Goal: Check status: Check status

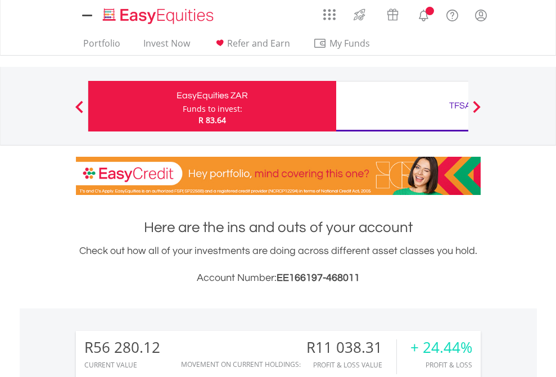
scroll to position [108, 176]
click at [183, 106] on div "Funds to invest:" at bounding box center [213, 108] width 60 height 11
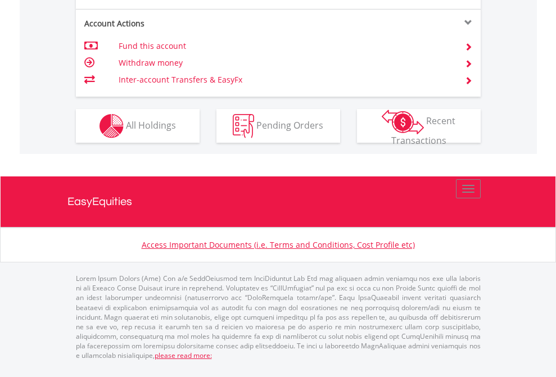
scroll to position [1003, 0]
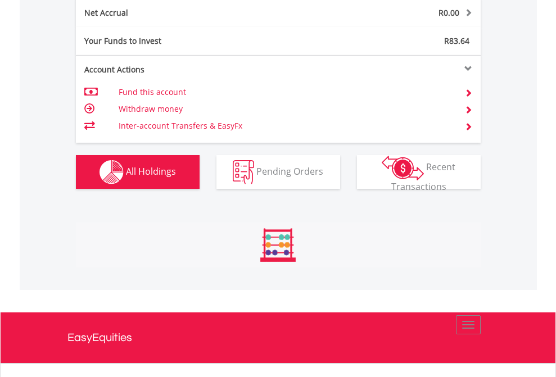
scroll to position [1272, 0]
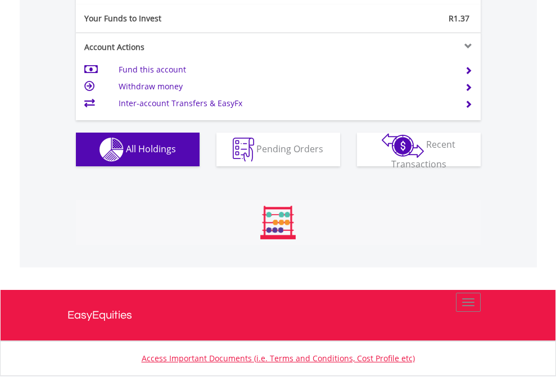
scroll to position [108, 176]
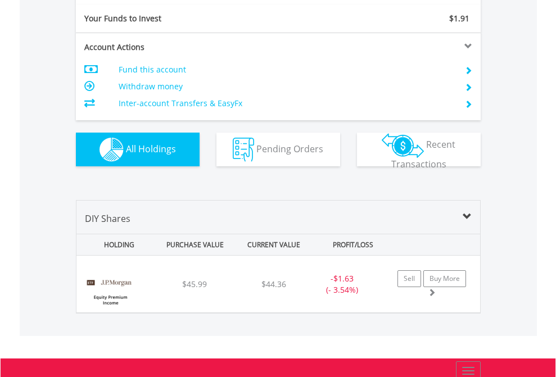
scroll to position [1249, 0]
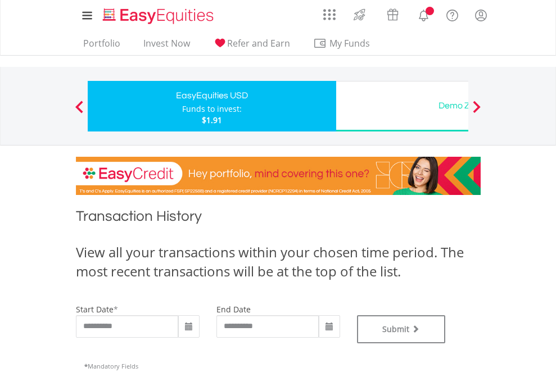
type input "**********"
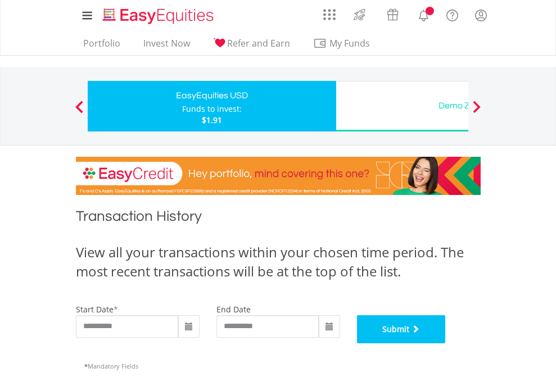
click at [446, 343] on button "Submit" at bounding box center [401, 329] width 89 height 28
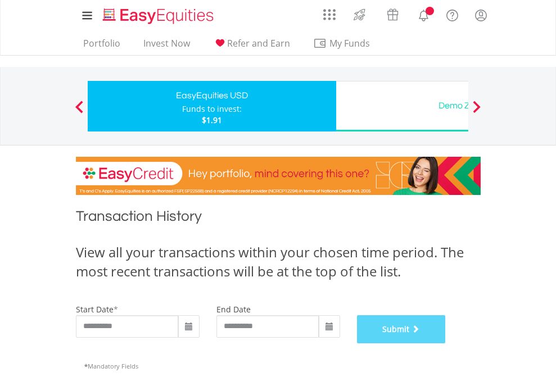
scroll to position [456, 0]
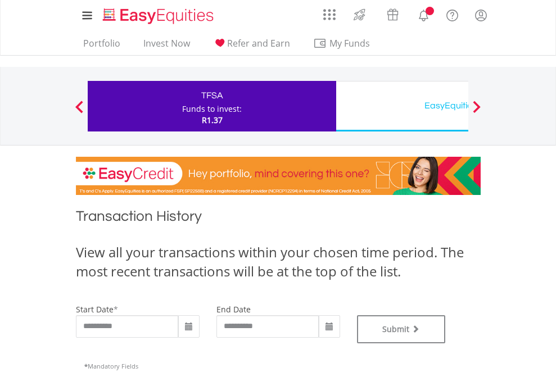
type input "**********"
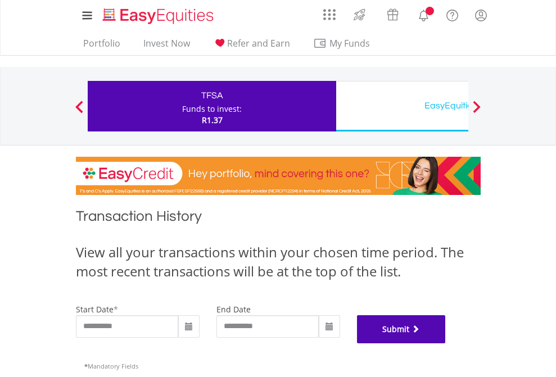
click at [446, 343] on button "Submit" at bounding box center [401, 329] width 89 height 28
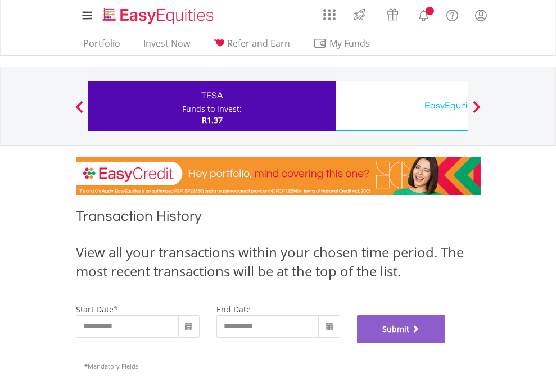
scroll to position [456, 0]
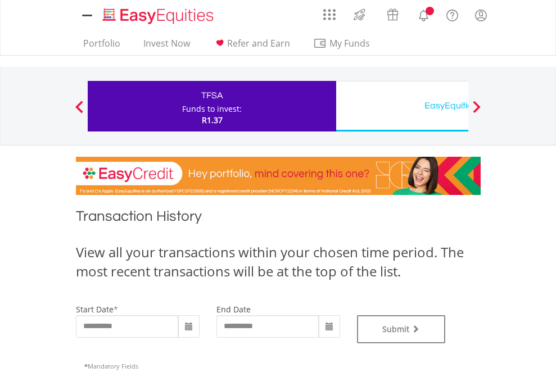
click at [402, 106] on div "EasyEquities USD" at bounding box center [460, 106] width 234 height 16
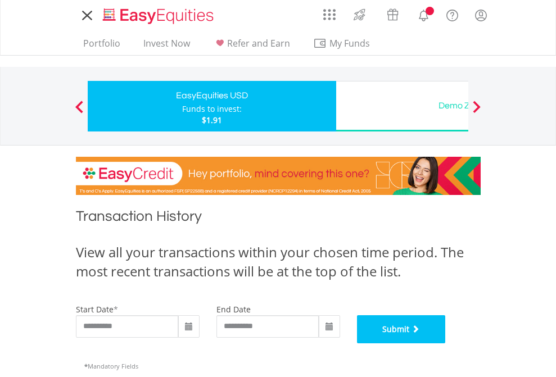
click at [446, 343] on button "Submit" at bounding box center [401, 329] width 89 height 28
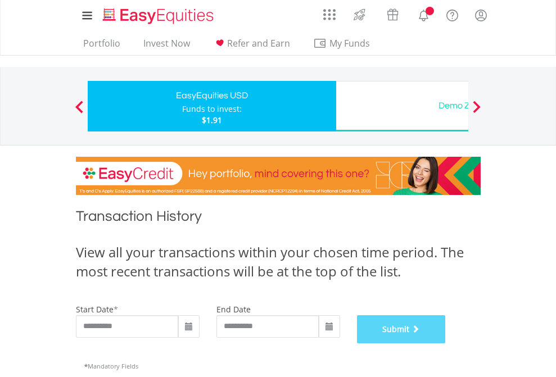
scroll to position [456, 0]
